Goal: Task Accomplishment & Management: Use online tool/utility

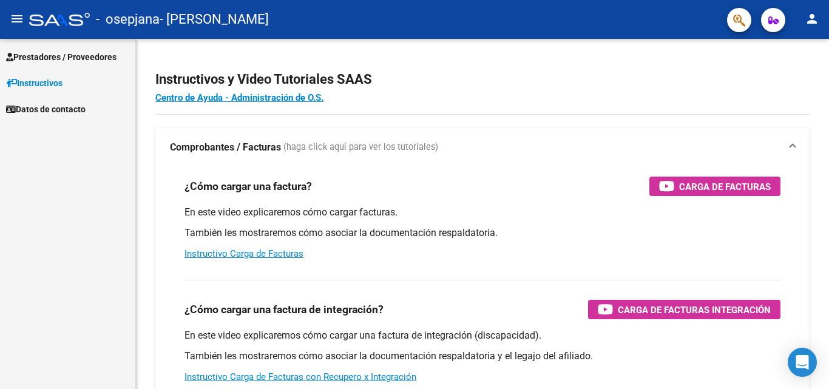
click at [60, 85] on span "Instructivos" at bounding box center [34, 82] width 56 height 13
click at [84, 47] on link "Prestadores / Proveedores" at bounding box center [67, 57] width 135 height 26
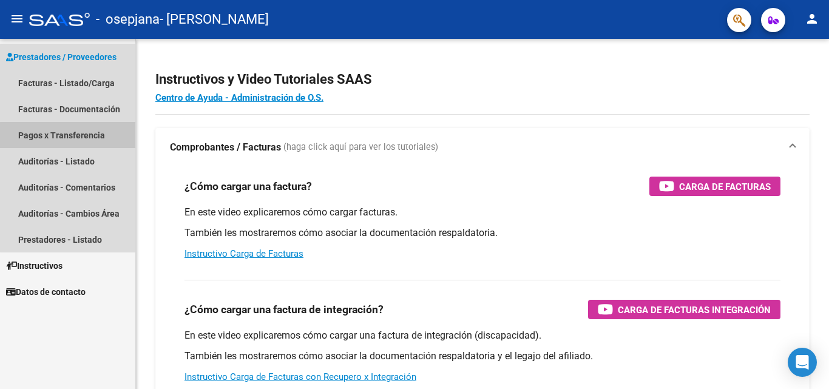
click at [78, 136] on link "Pagos x Transferencia" at bounding box center [67, 135] width 135 height 26
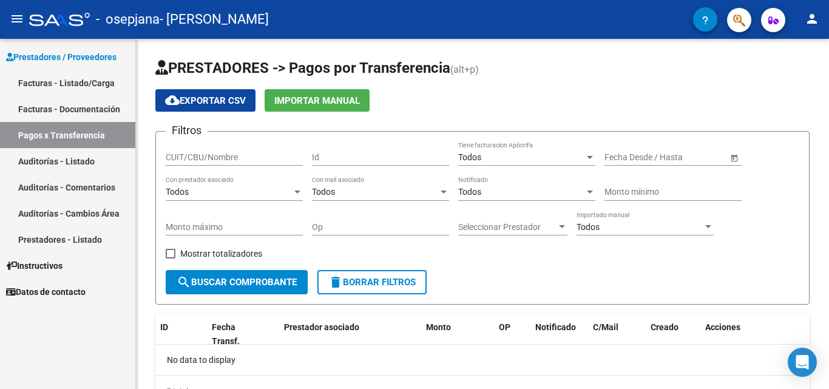
click at [88, 107] on link "Facturas - Documentación" at bounding box center [67, 109] width 135 height 26
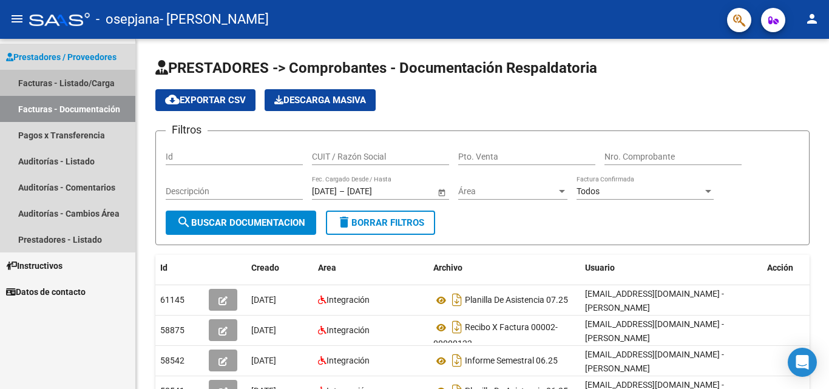
click at [58, 89] on link "Facturas - Listado/Carga" at bounding box center [67, 83] width 135 height 26
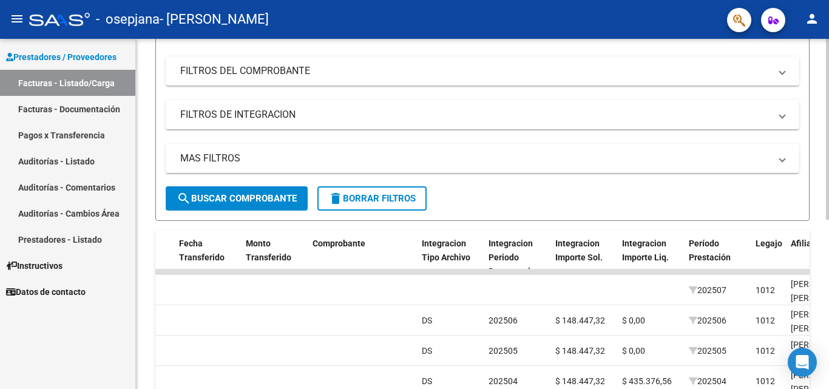
scroll to position [146, 0]
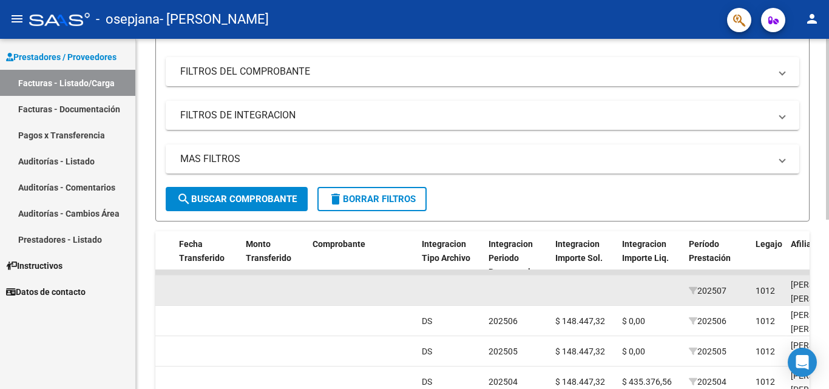
click at [709, 288] on span "202507" at bounding box center [708, 291] width 38 height 10
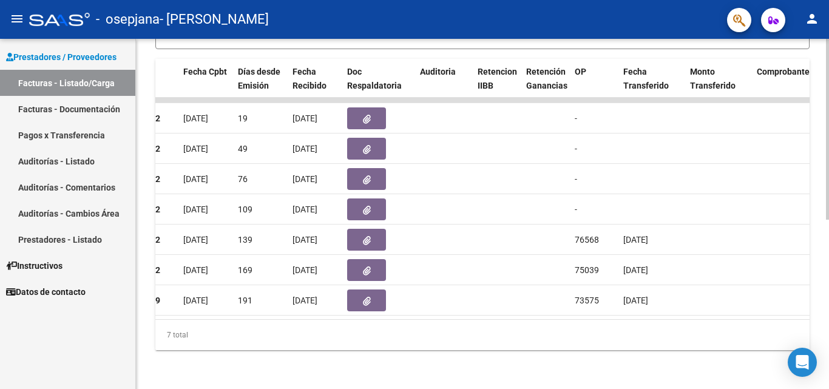
scroll to position [0, 601]
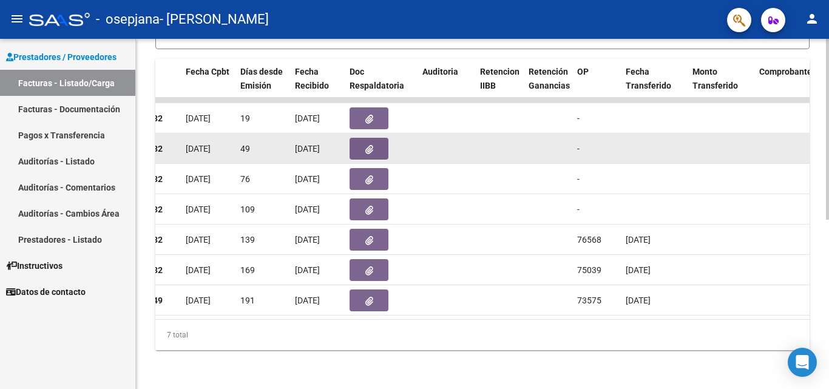
click at [373, 140] on button "button" at bounding box center [368, 149] width 39 height 22
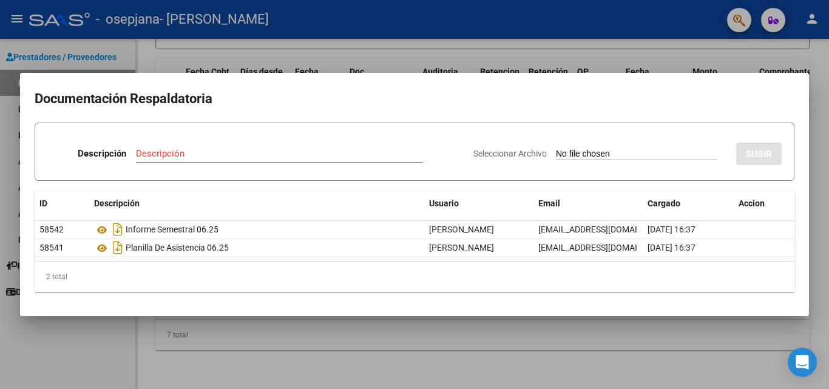
click at [719, 337] on div at bounding box center [414, 194] width 829 height 389
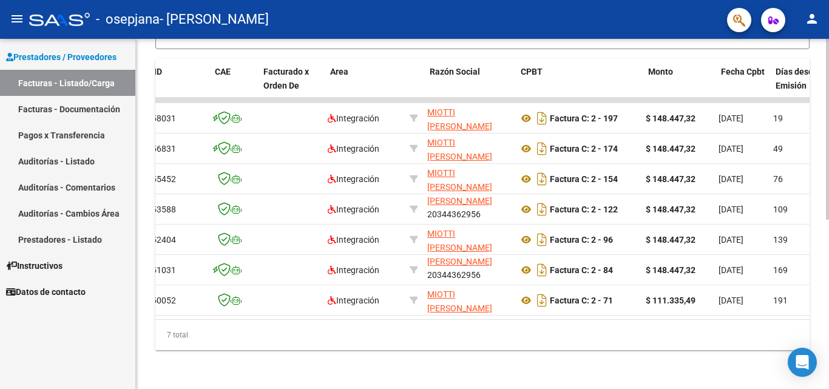
scroll to position [0, 0]
